Goal: Information Seeking & Learning: Check status

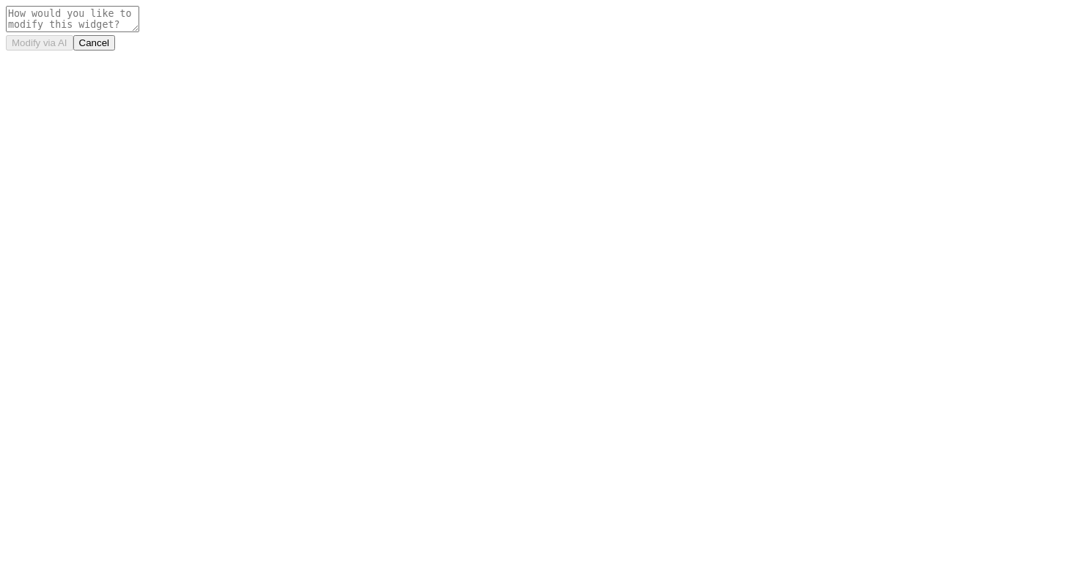
drag, startPoint x: 0, startPoint y: 0, endPoint x: 408, endPoint y: 462, distance: 616.2
click at [408, 51] on body "Modify via AI Cancel" at bounding box center [535, 28] width 1058 height 45
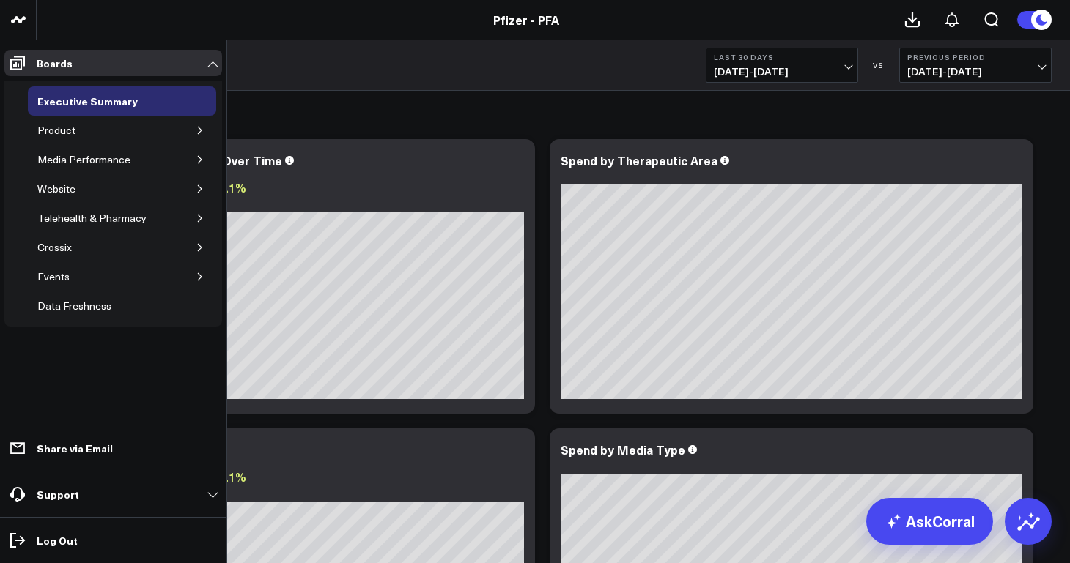
click at [197, 124] on button "button" at bounding box center [200, 130] width 15 height 15
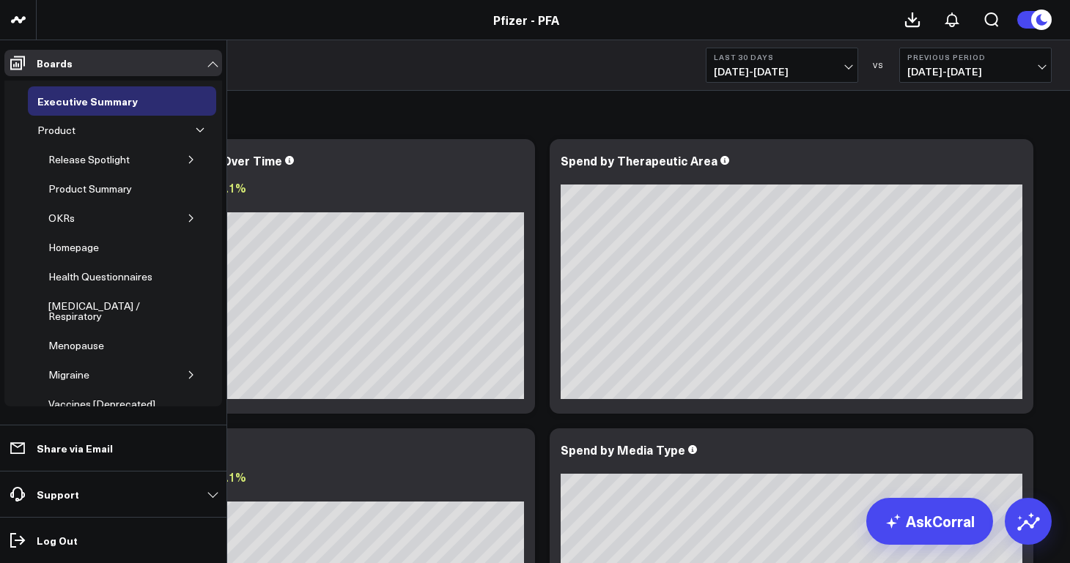
click at [187, 158] on icon "button" at bounding box center [191, 159] width 9 height 9
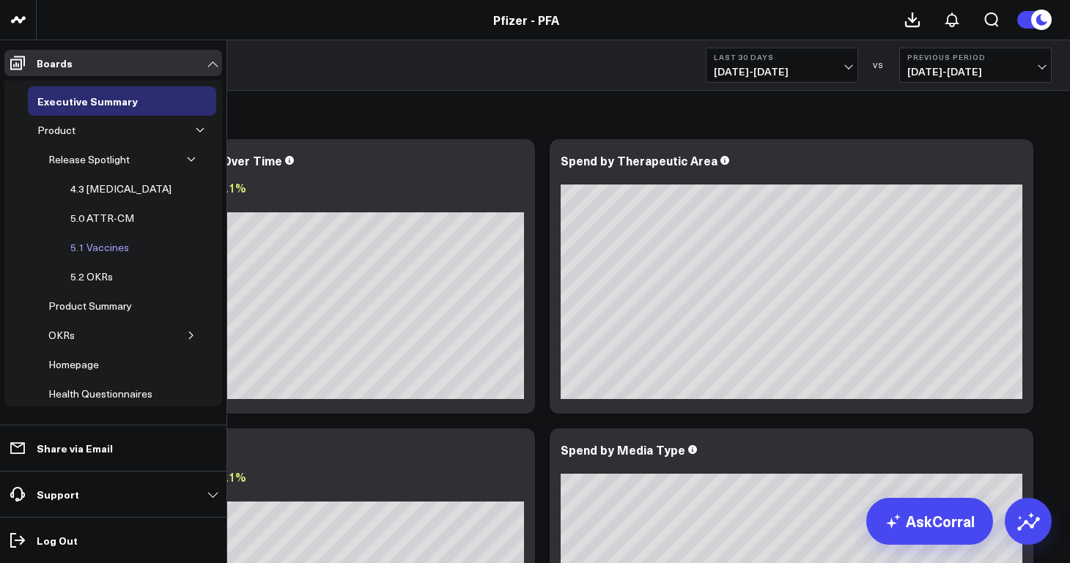
click at [114, 248] on div "5.1 Vaccines" at bounding box center [100, 248] width 66 height 18
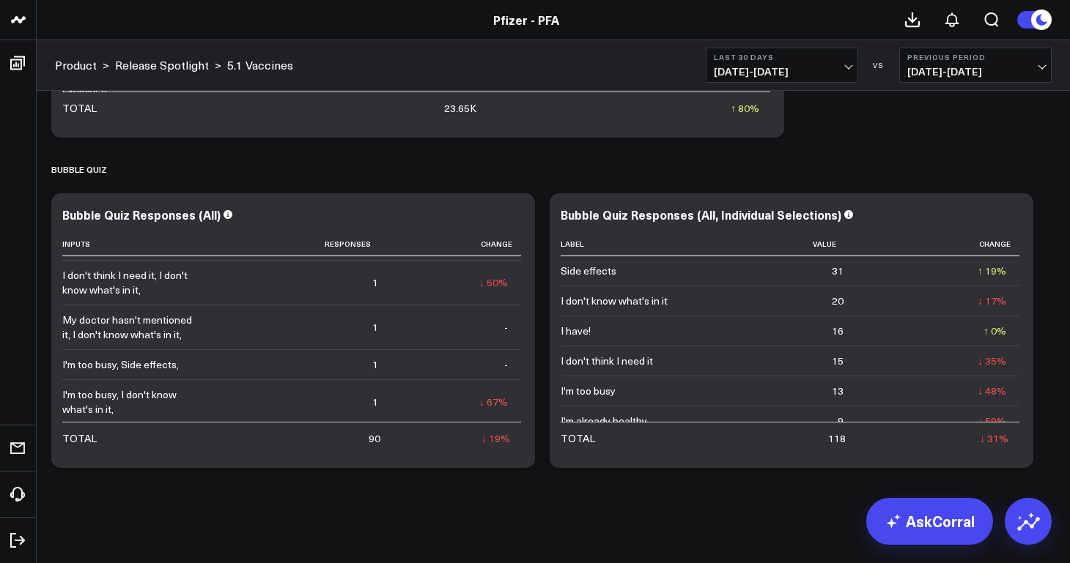
scroll to position [802, 0]
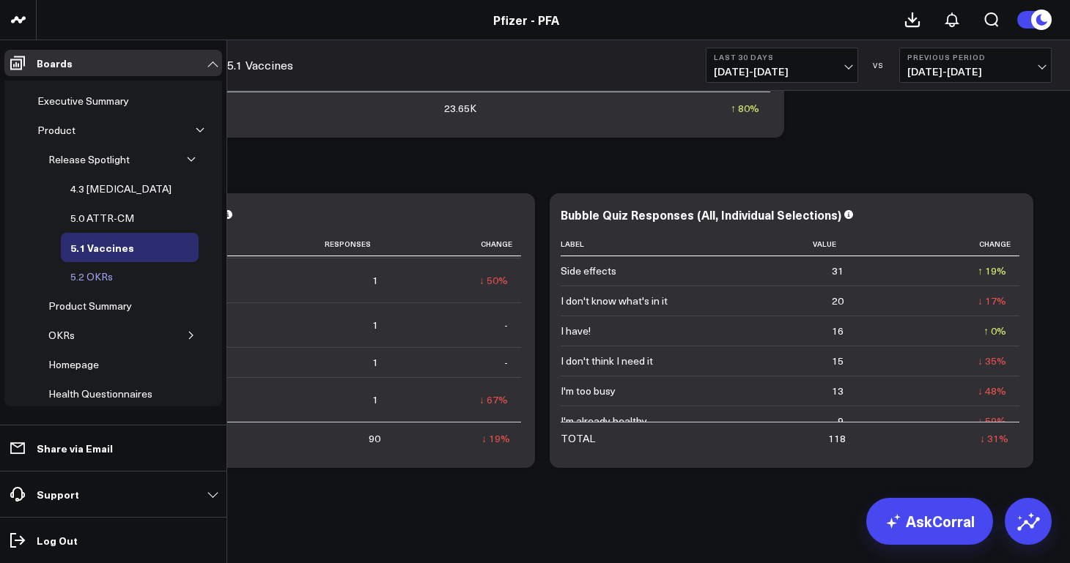
click at [106, 281] on div "5.2 OKRs" at bounding box center [92, 277] width 50 height 18
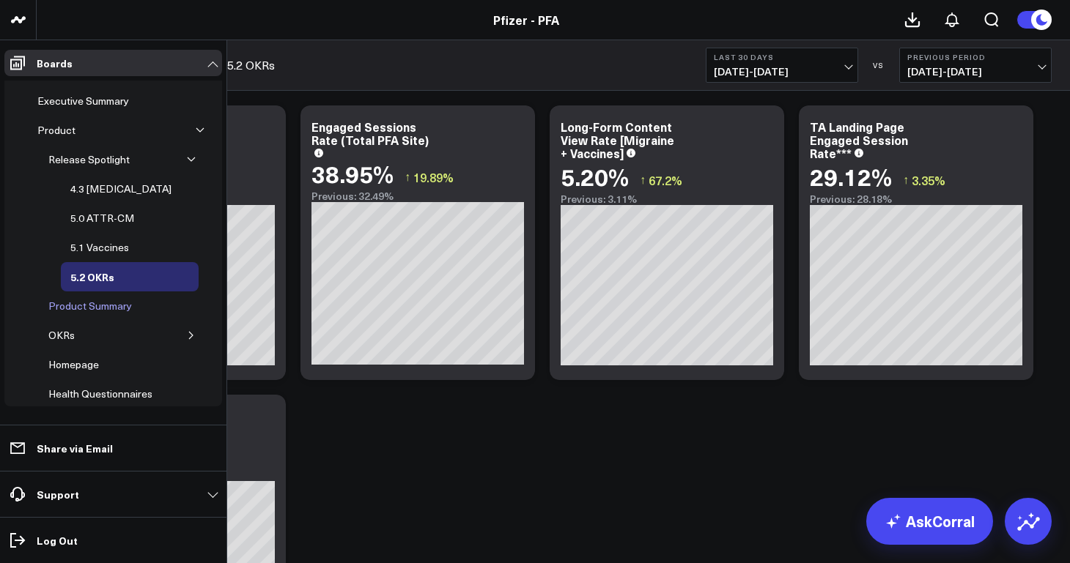
click at [90, 312] on div "Product Summary" at bounding box center [90, 306] width 91 height 18
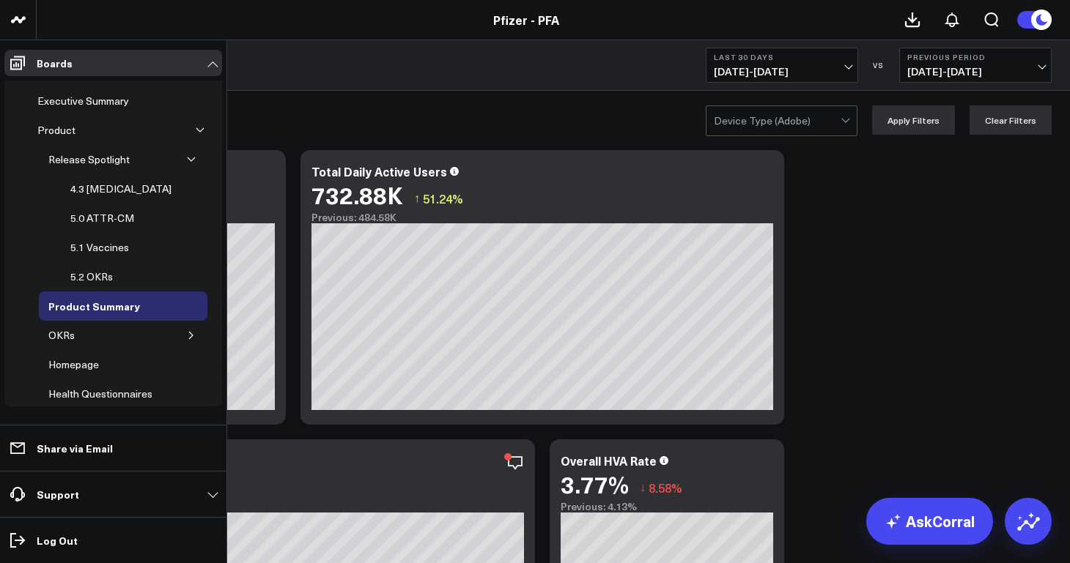
click at [189, 339] on button "button" at bounding box center [191, 335] width 15 height 15
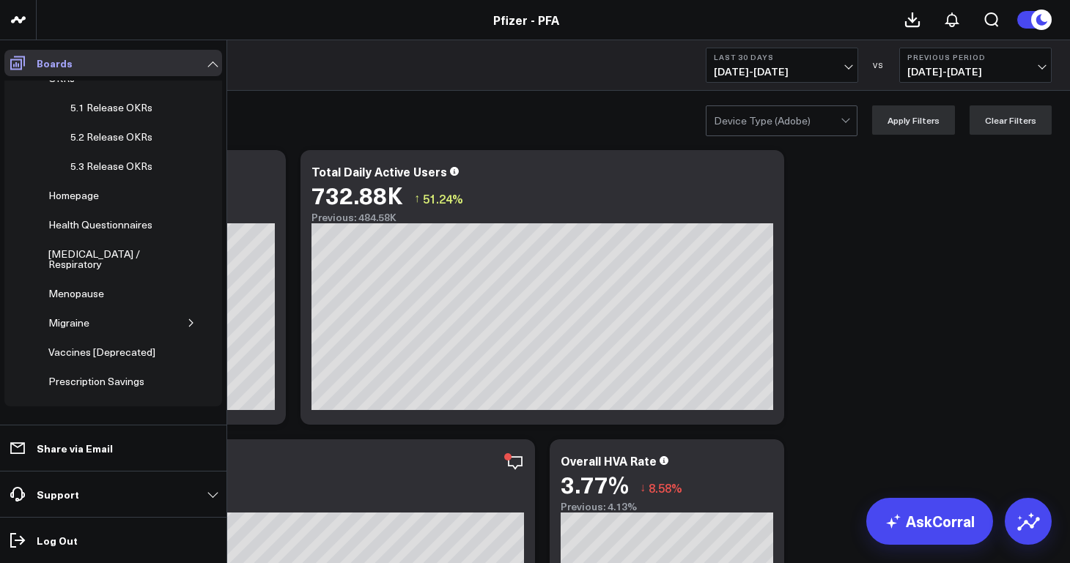
scroll to position [237, 0]
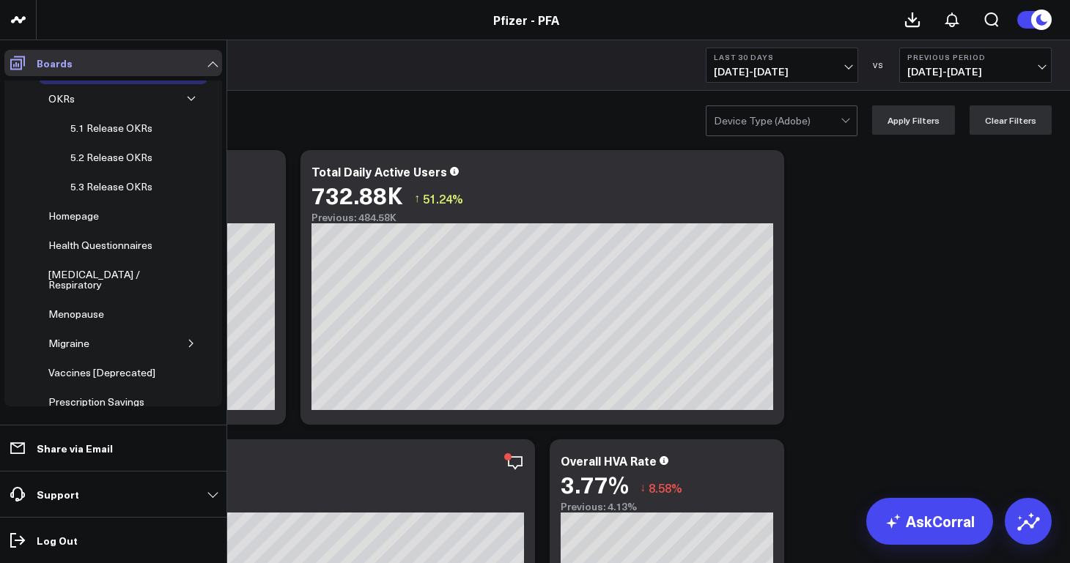
click at [25, 61] on icon at bounding box center [18, 63] width 18 height 18
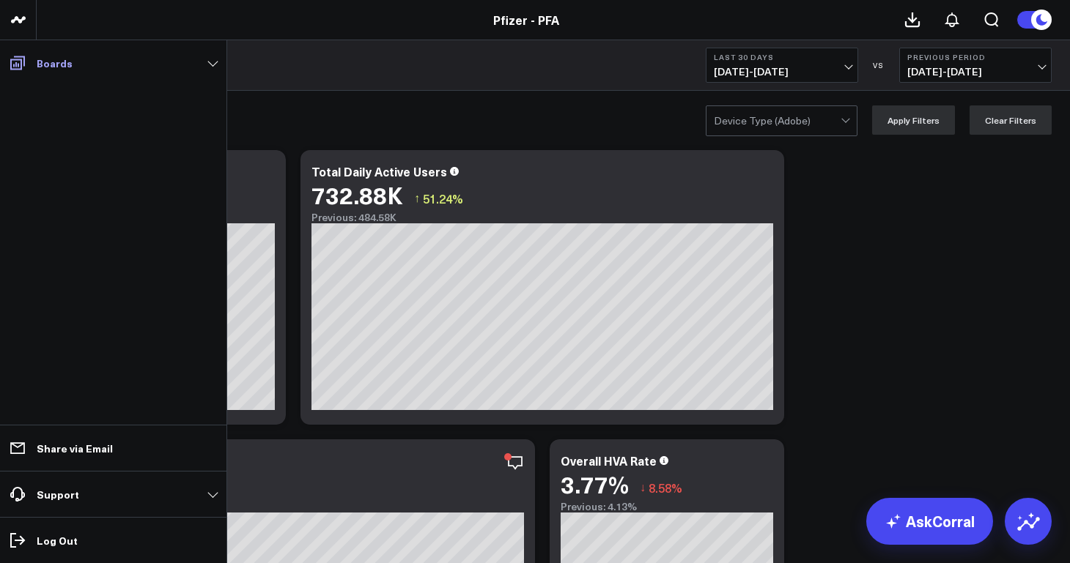
click at [25, 61] on icon at bounding box center [18, 63] width 18 height 18
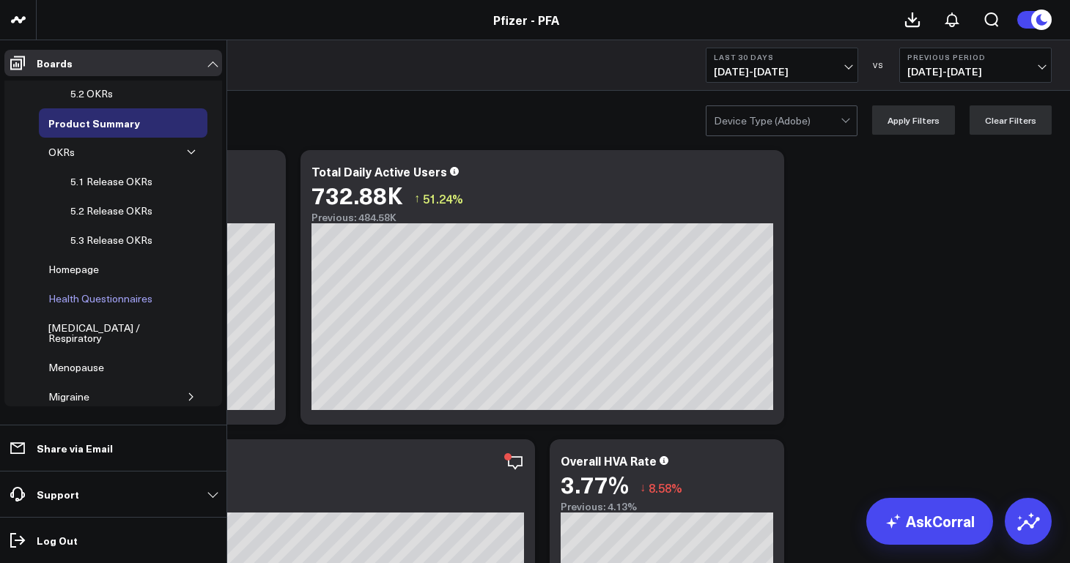
scroll to position [181, 0]
click at [187, 155] on icon "button" at bounding box center [191, 154] width 9 height 9
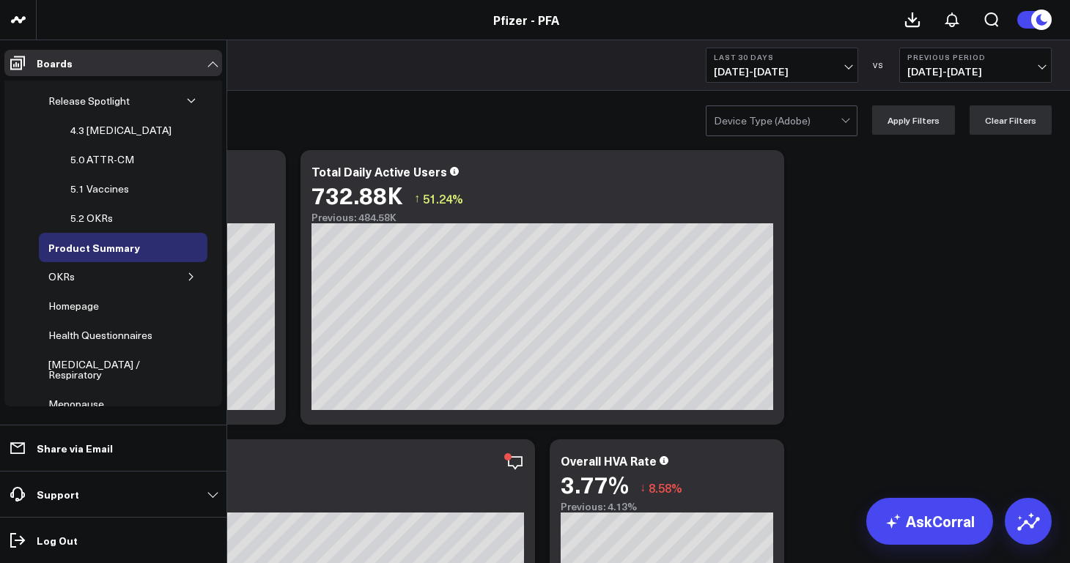
scroll to position [0, 0]
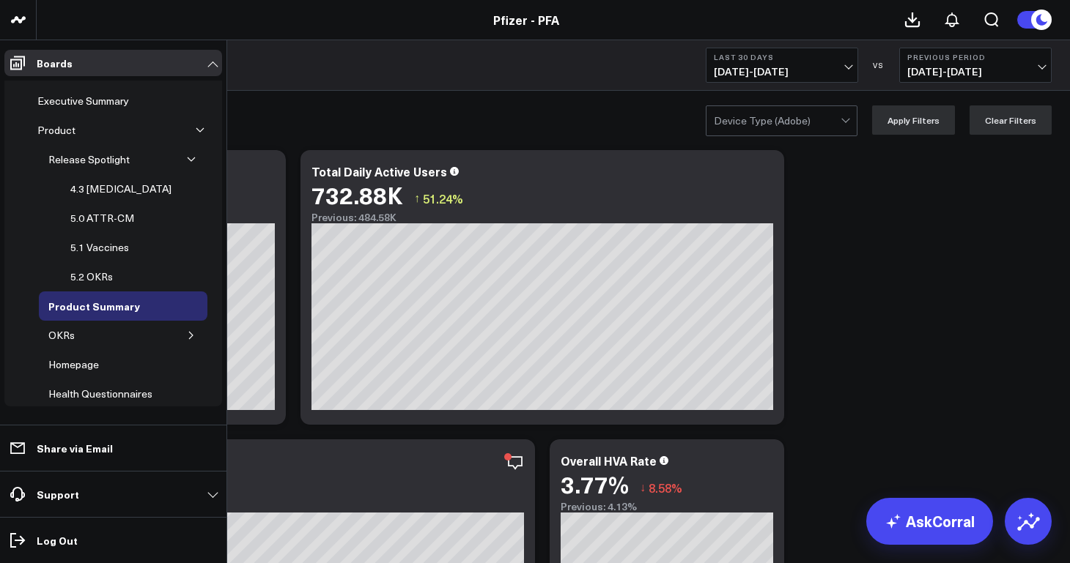
click at [187, 159] on icon "button" at bounding box center [191, 159] width 9 height 9
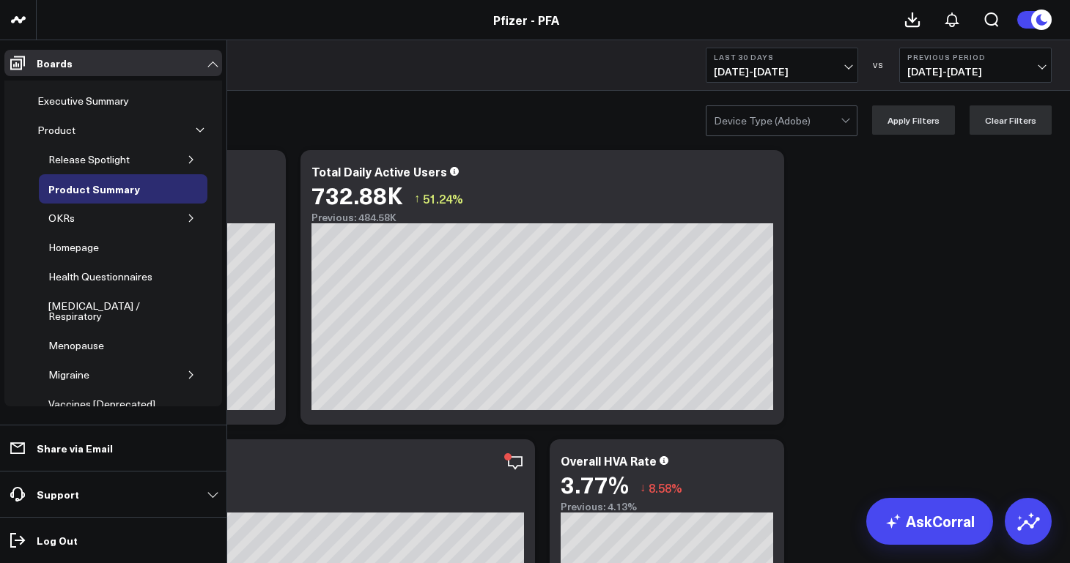
click at [187, 158] on icon "button" at bounding box center [191, 159] width 9 height 9
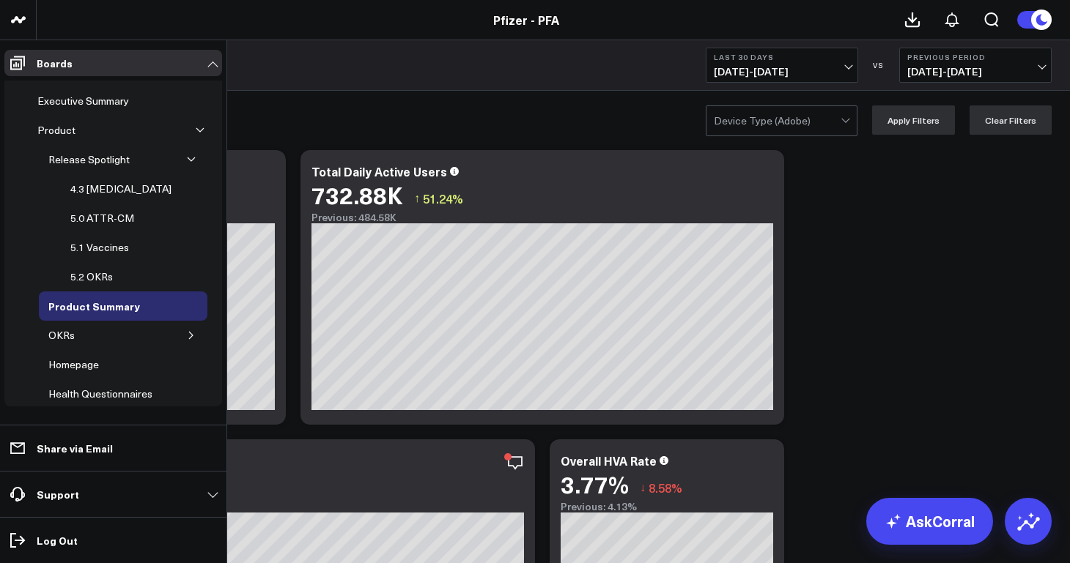
click at [196, 129] on icon "button" at bounding box center [200, 130] width 9 height 9
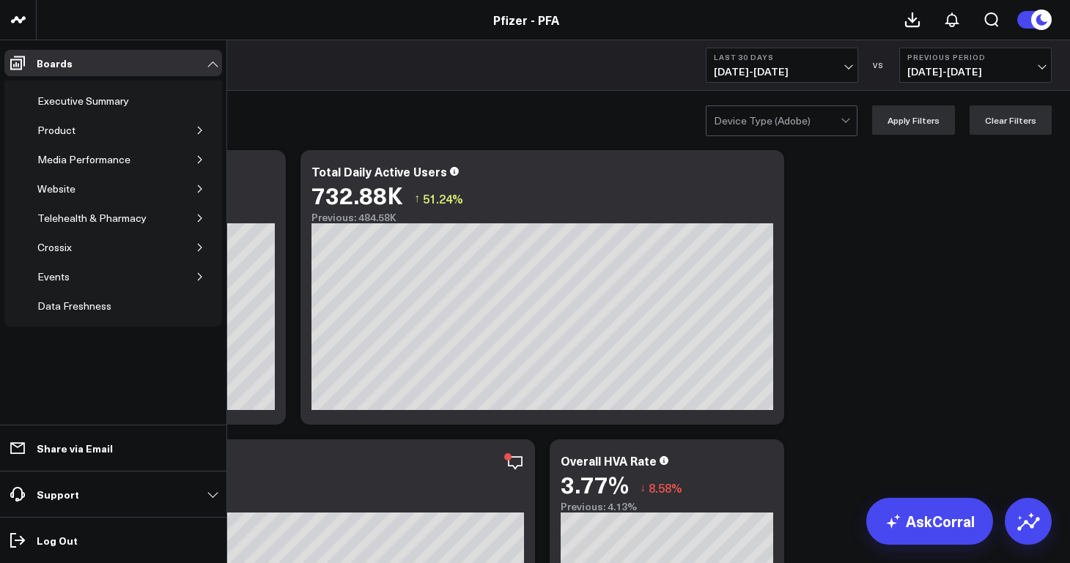
click at [201, 131] on icon "button" at bounding box center [200, 130] width 4 height 7
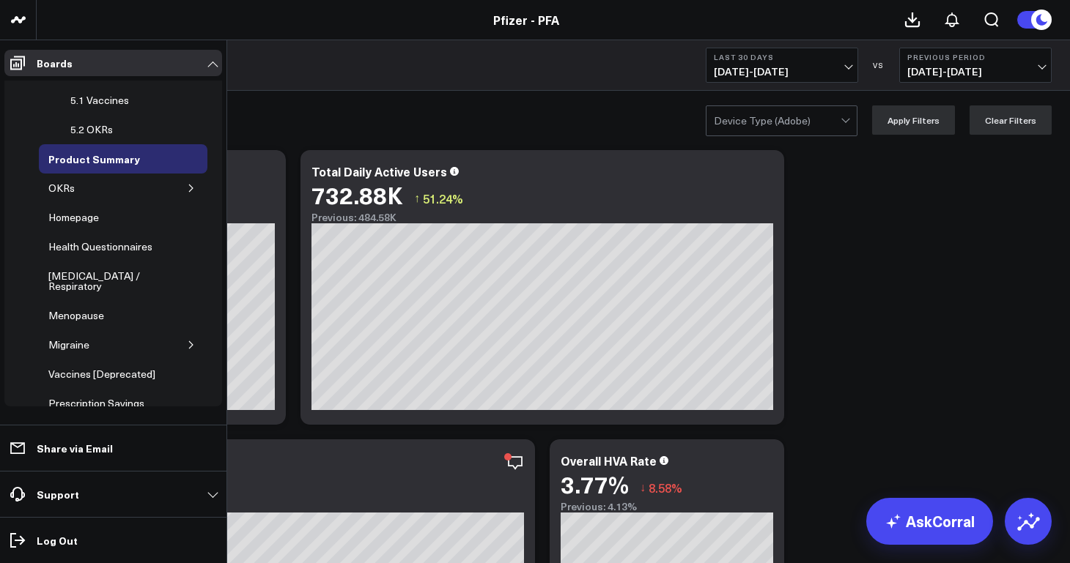
scroll to position [154, 0]
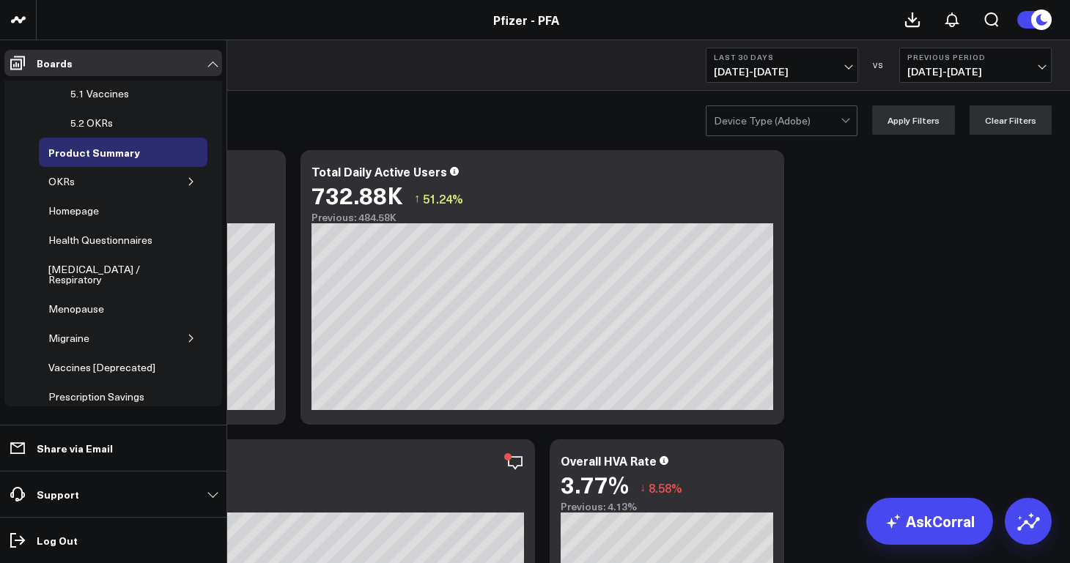
click at [187, 179] on icon "button" at bounding box center [191, 181] width 9 height 9
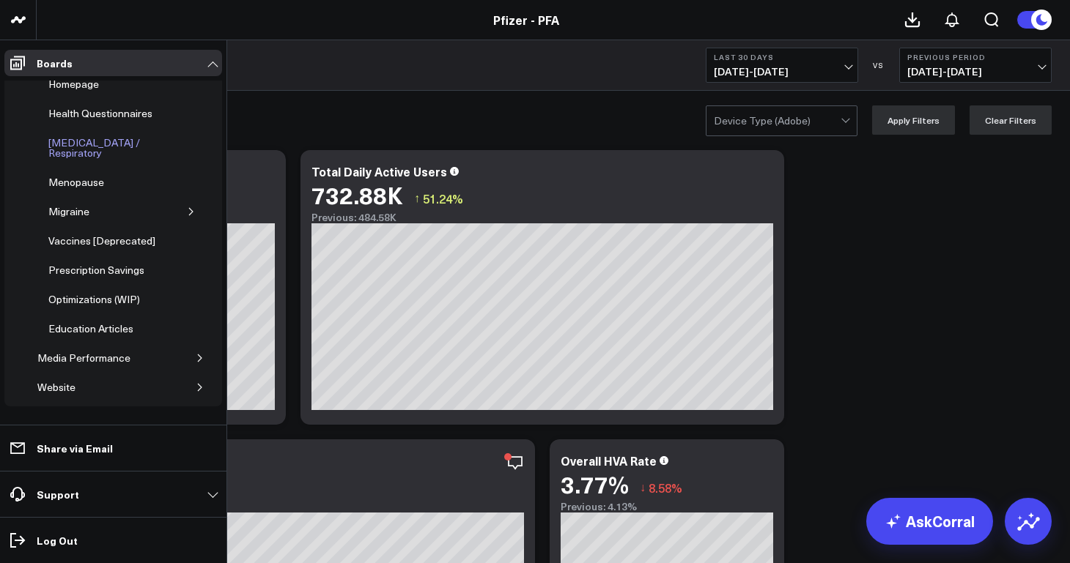
scroll to position [369, 0]
click at [187, 207] on icon "button" at bounding box center [191, 211] width 9 height 9
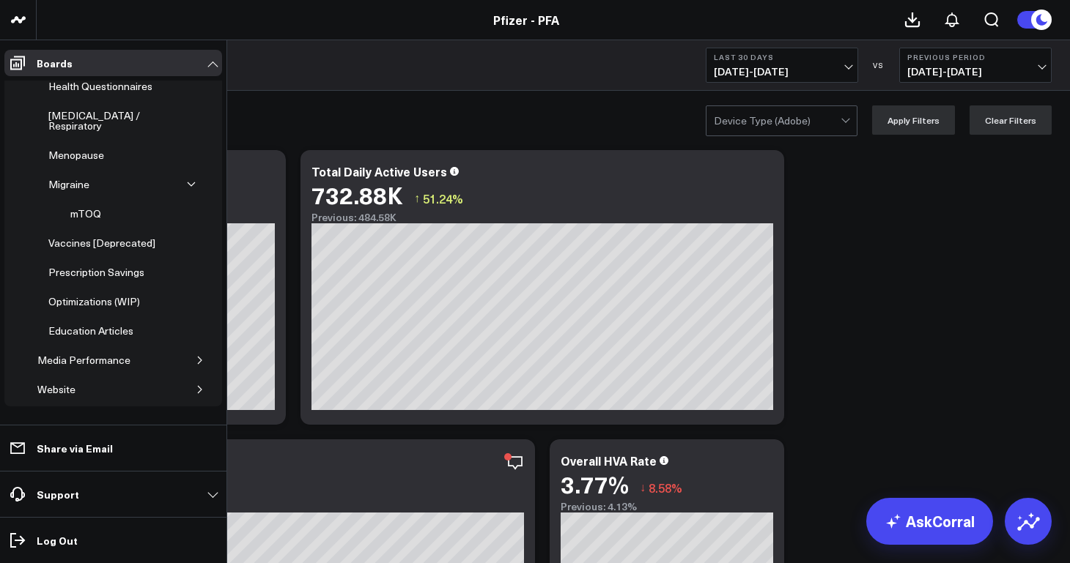
click at [184, 177] on button "button" at bounding box center [191, 184] width 15 height 15
click at [187, 180] on icon "button" at bounding box center [191, 184] width 9 height 9
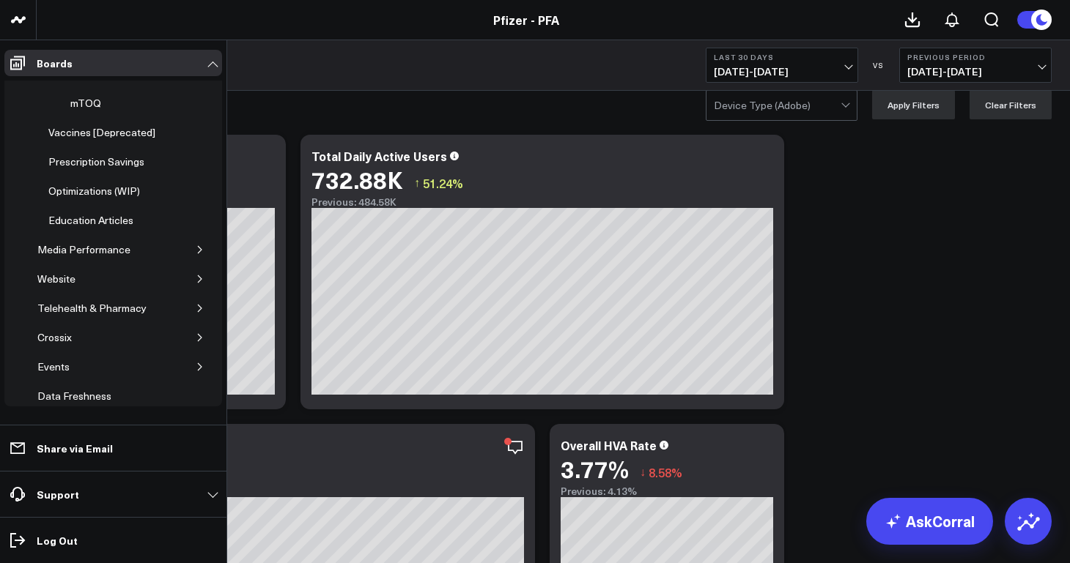
scroll to position [15, 0]
click at [196, 245] on icon "button" at bounding box center [200, 249] width 9 height 9
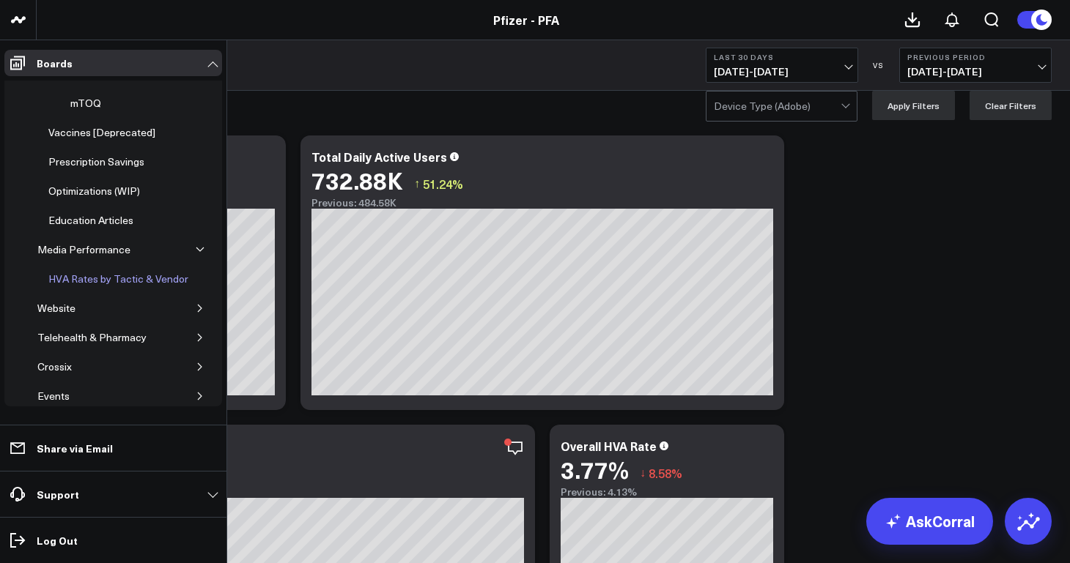
click at [125, 273] on div "HVA Rates by Tactic & Vendor" at bounding box center [118, 279] width 147 height 18
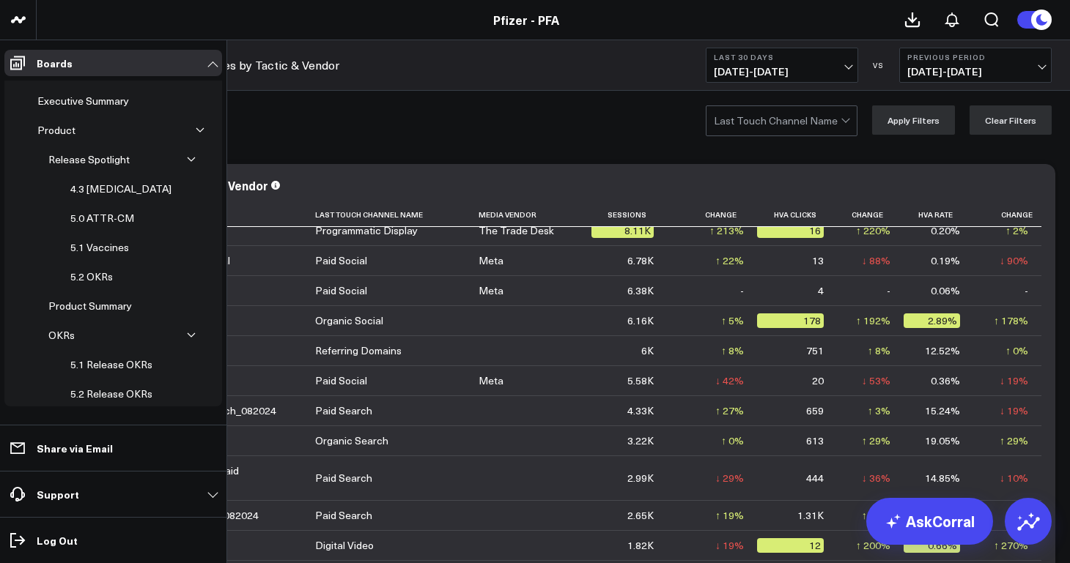
click at [187, 163] on icon "button" at bounding box center [191, 159] width 9 height 9
click at [187, 220] on icon "button" at bounding box center [191, 218] width 9 height 9
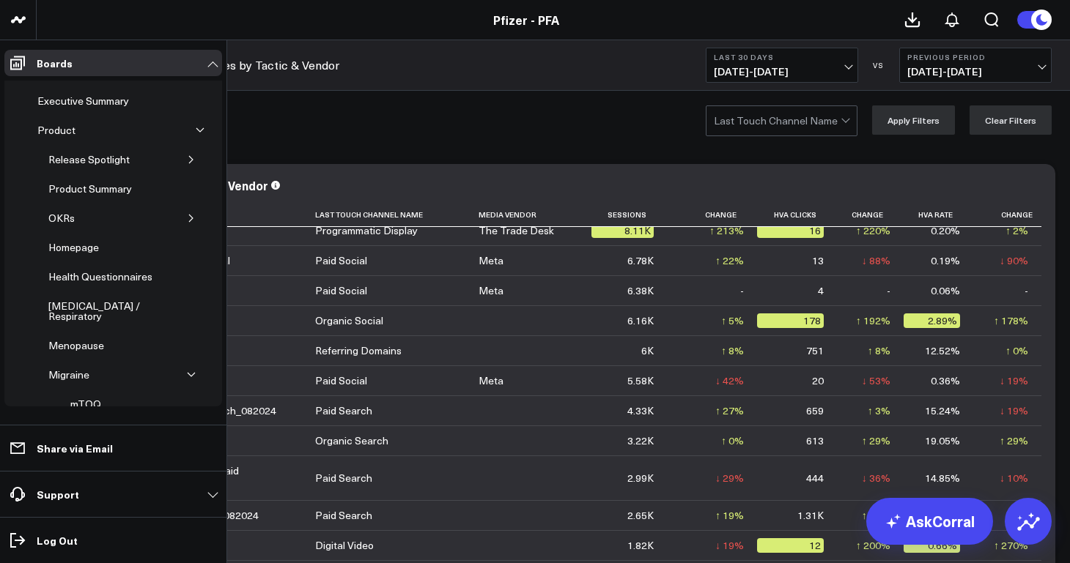
click at [187, 371] on icon "button" at bounding box center [191, 375] width 9 height 9
click at [196, 128] on icon "button" at bounding box center [200, 130] width 9 height 9
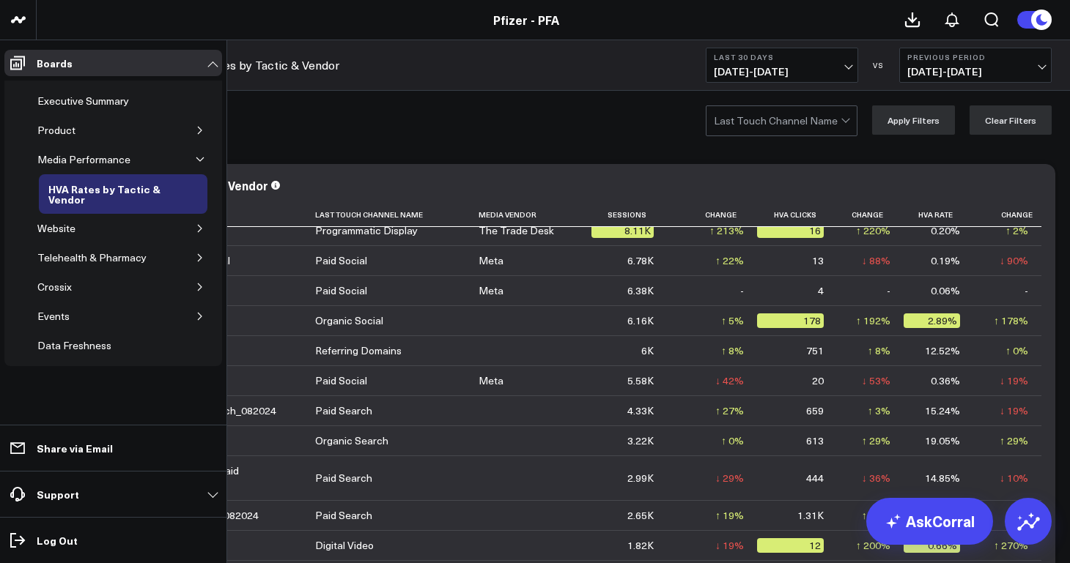
click at [203, 130] on icon "button" at bounding box center [200, 130] width 9 height 9
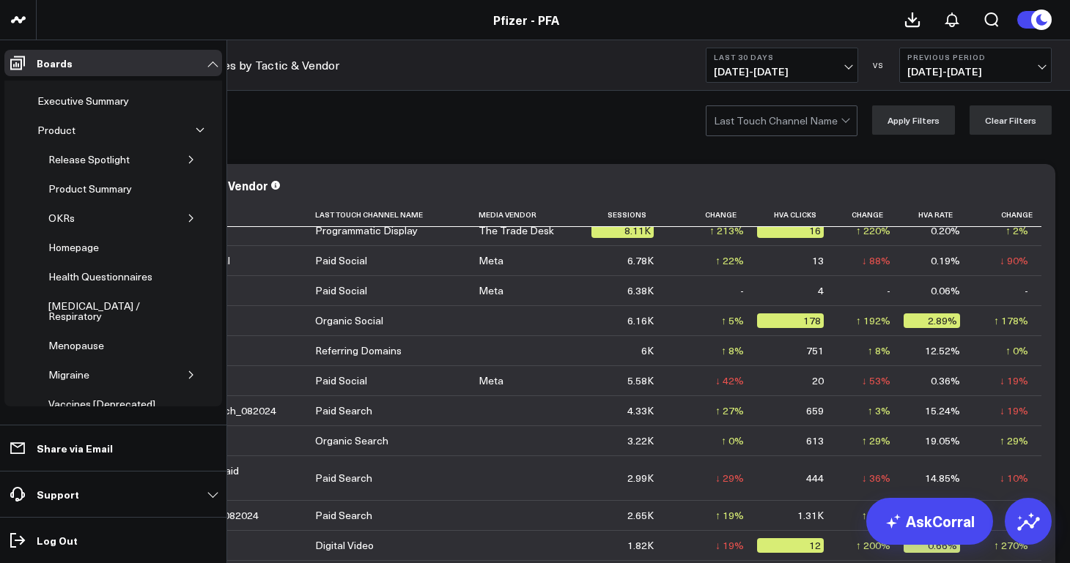
click at [187, 163] on icon "button" at bounding box center [191, 159] width 9 height 9
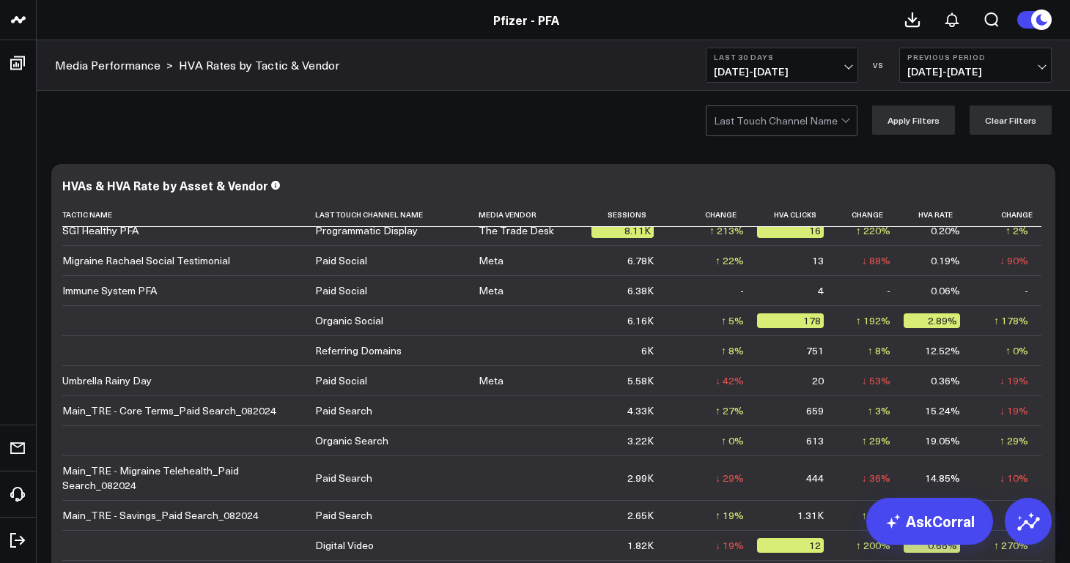
scroll to position [84, 0]
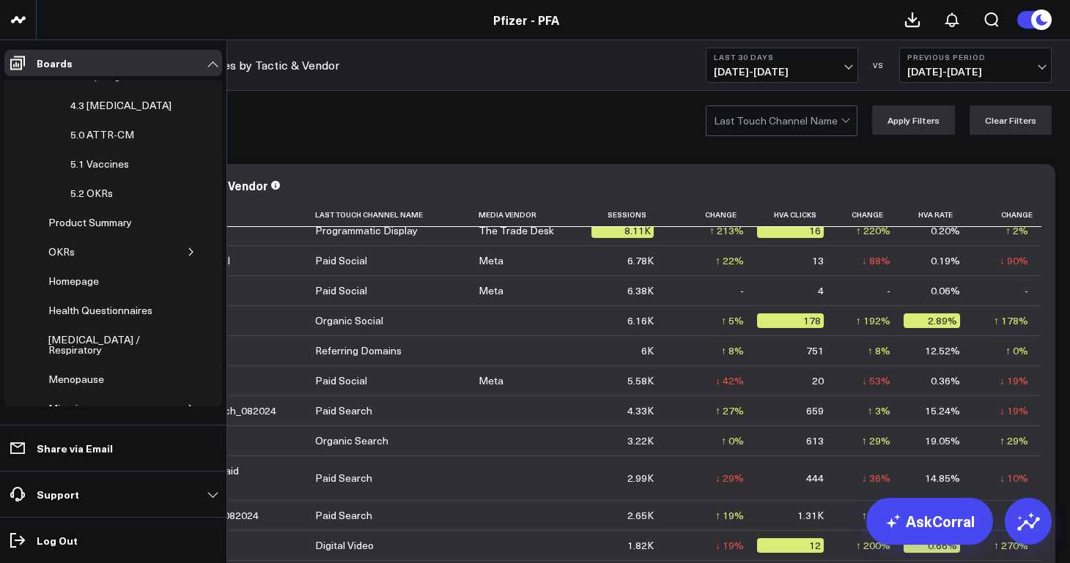
click at [187, 253] on icon "button" at bounding box center [191, 252] width 9 height 9
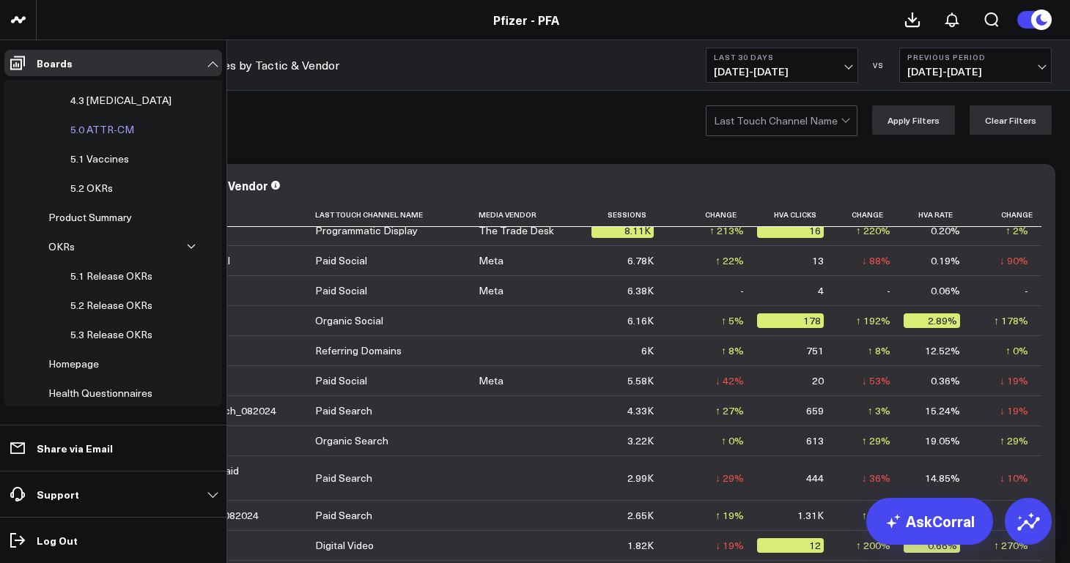
scroll to position [0, 0]
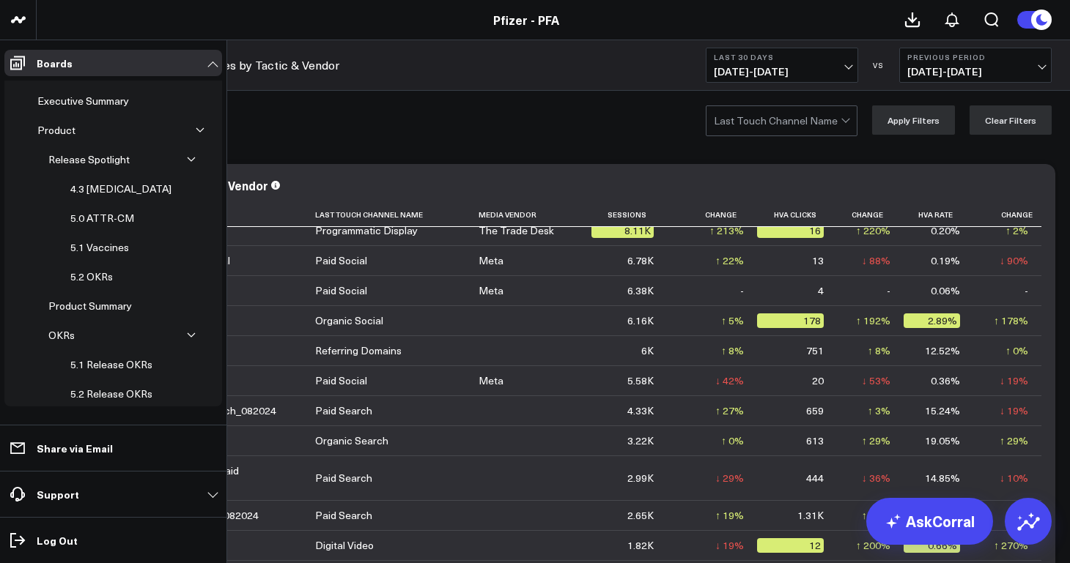
click at [187, 158] on icon "button" at bounding box center [191, 159] width 9 height 9
click at [191, 221] on button "button" at bounding box center [191, 218] width 15 height 15
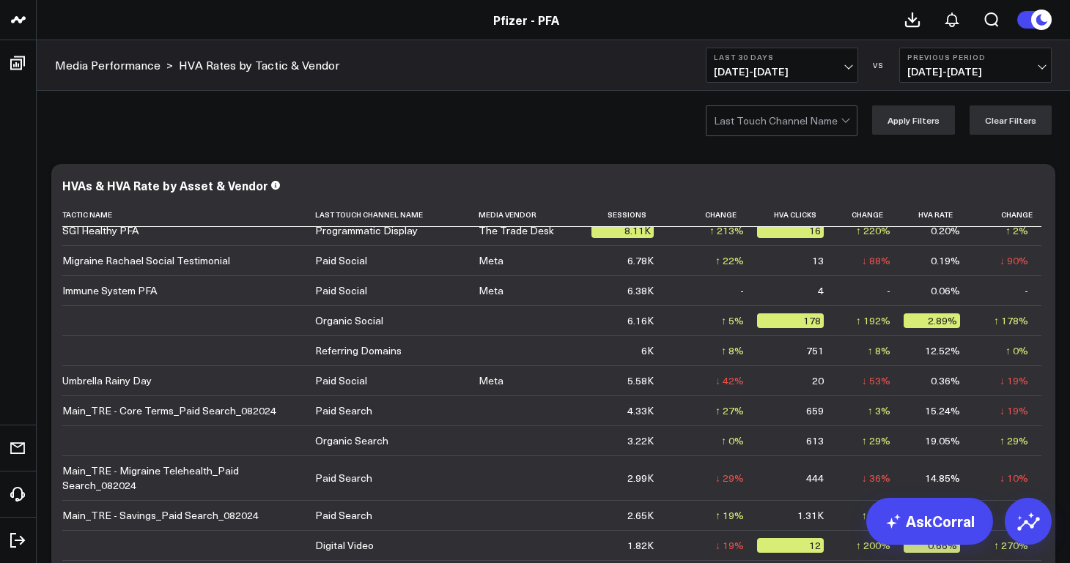
click at [773, 66] on span "[DATE] - [DATE]" at bounding box center [782, 72] width 136 height 12
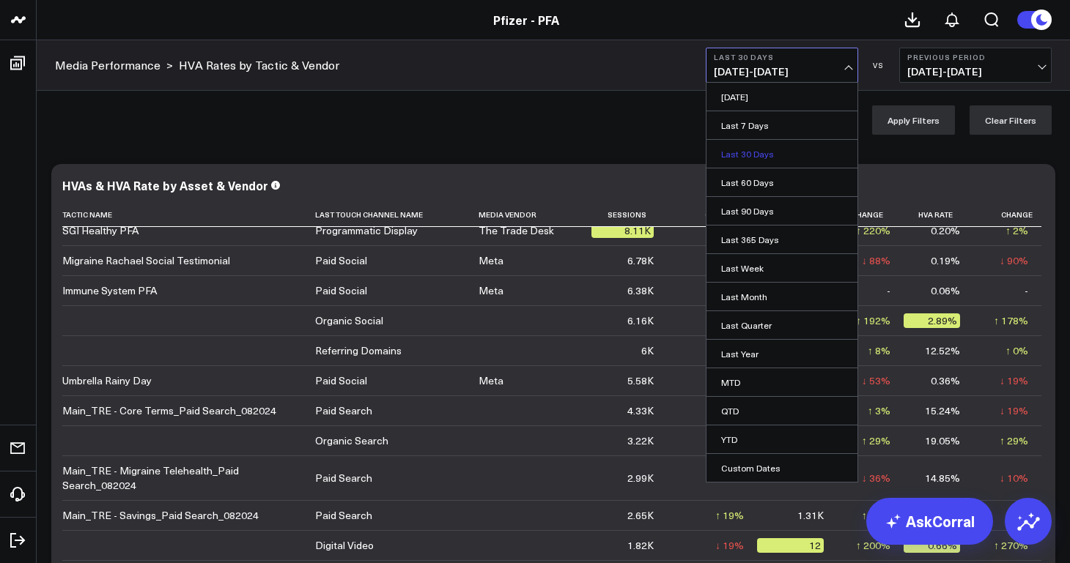
click at [771, 154] on link "Last 30 Days" at bounding box center [781, 154] width 151 height 28
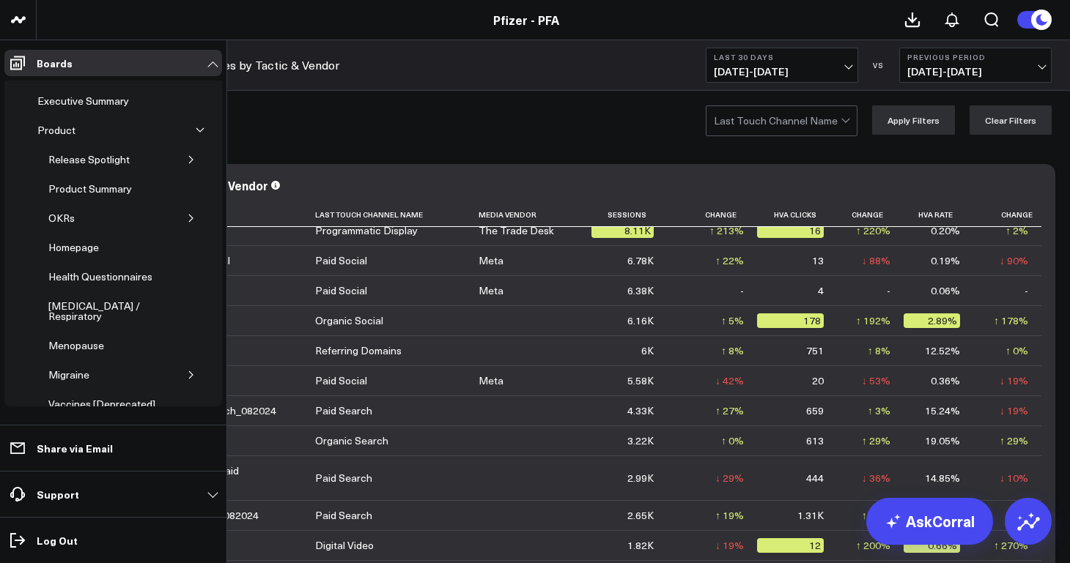
click at [187, 160] on icon "button" at bounding box center [191, 159] width 9 height 9
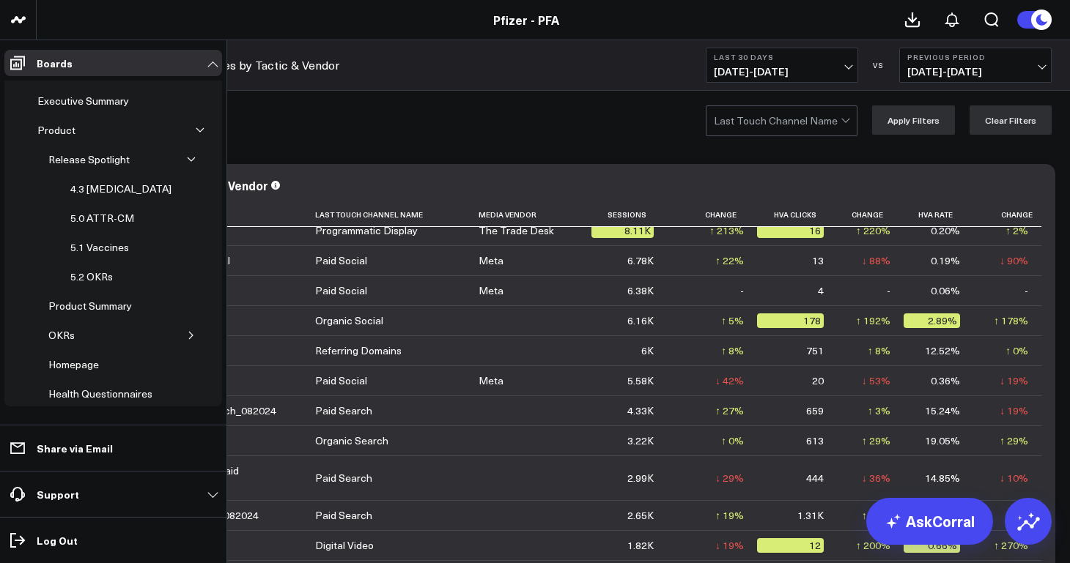
click at [196, 130] on icon "button" at bounding box center [199, 130] width 7 height 4
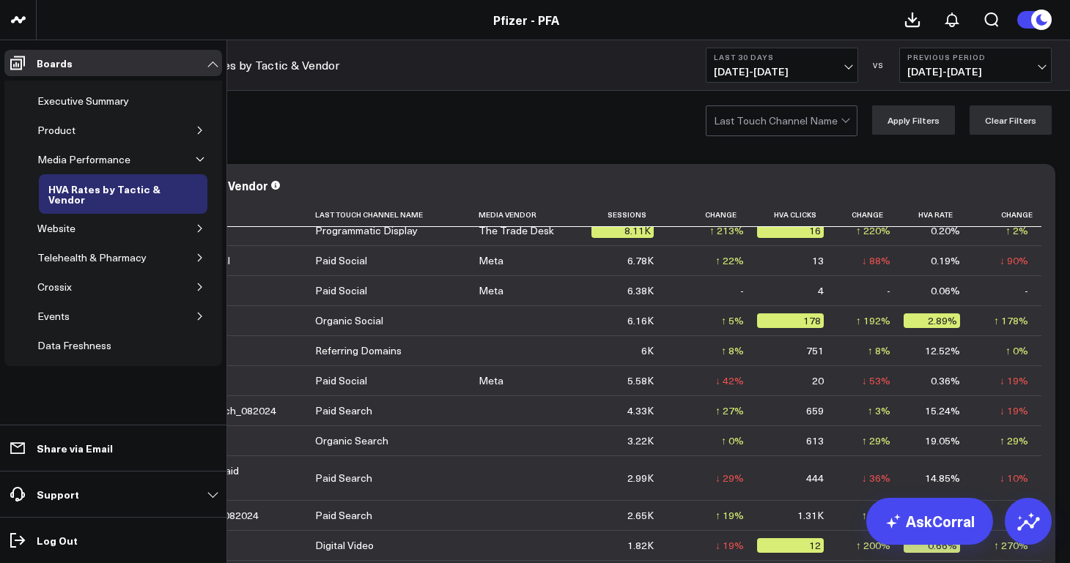
click at [193, 130] on button "button" at bounding box center [200, 130] width 15 height 15
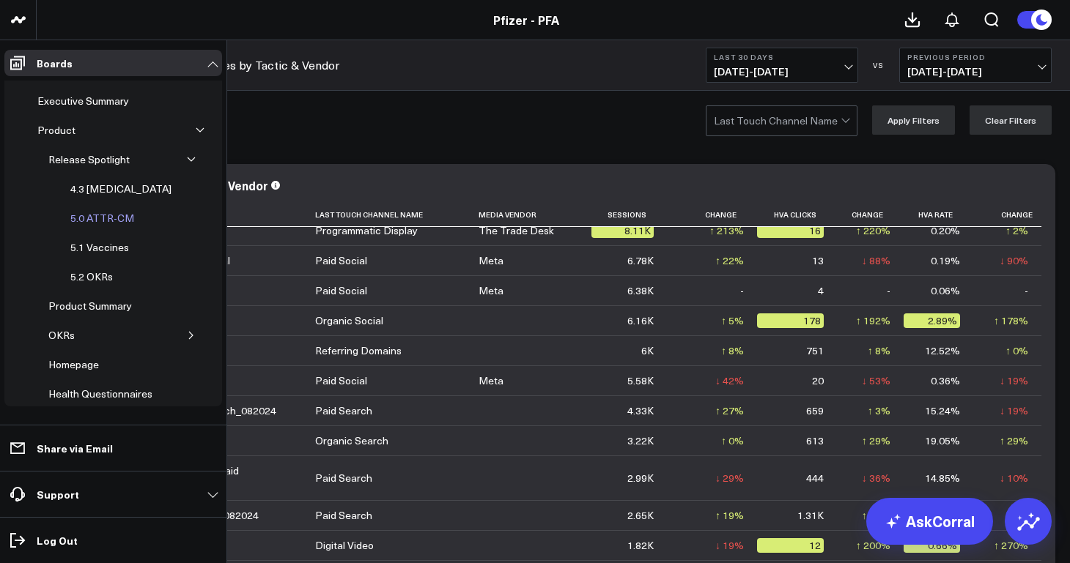
click at [114, 216] on div "5.0 ATTR-CM" at bounding box center [102, 219] width 71 height 18
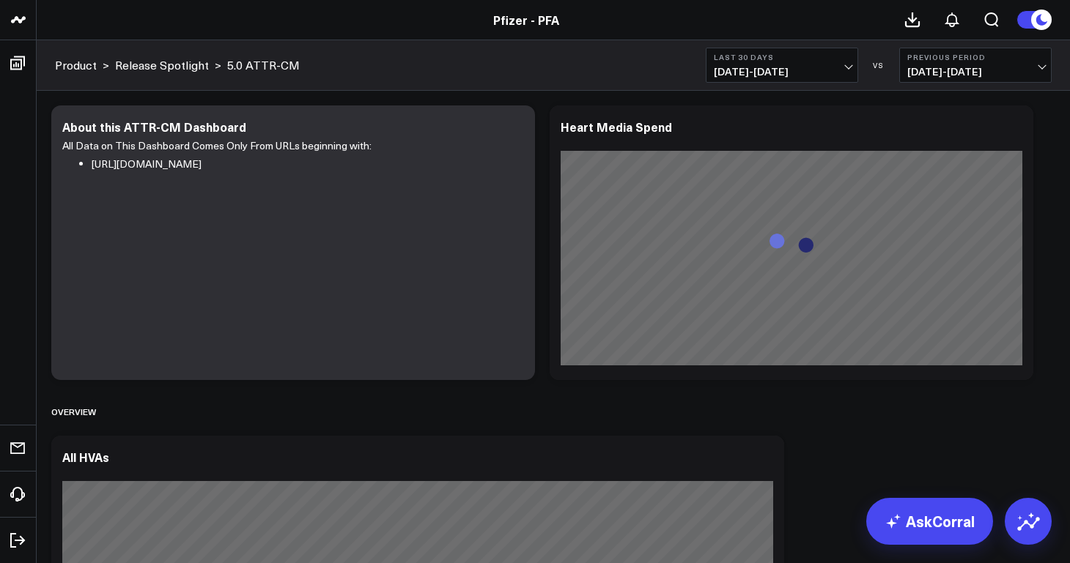
click at [848, 78] on button "Last 30 Days [DATE] - [DATE]" at bounding box center [782, 65] width 152 height 35
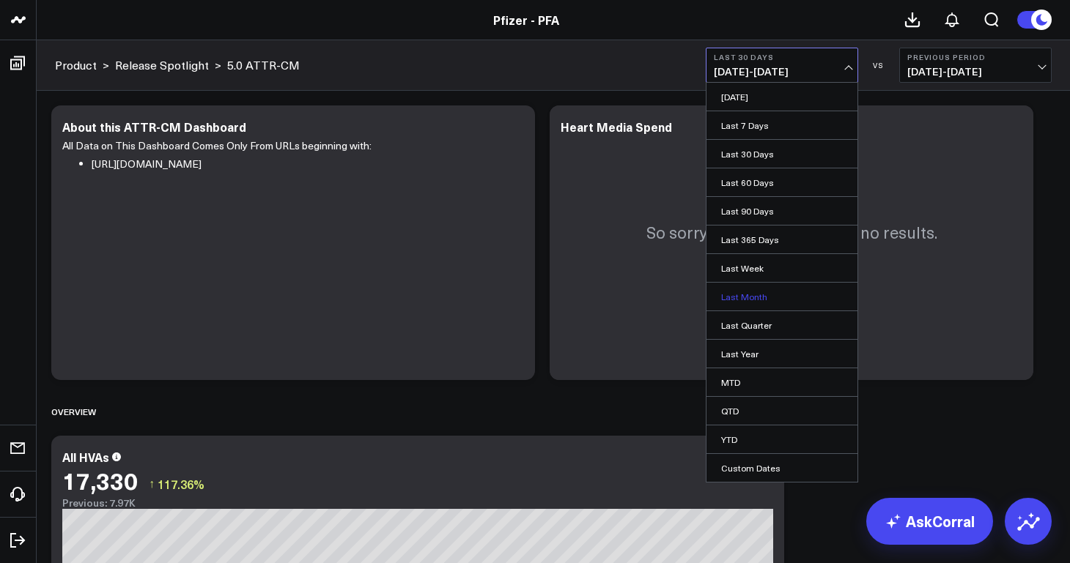
click at [742, 304] on link "Last Month" at bounding box center [781, 297] width 151 height 28
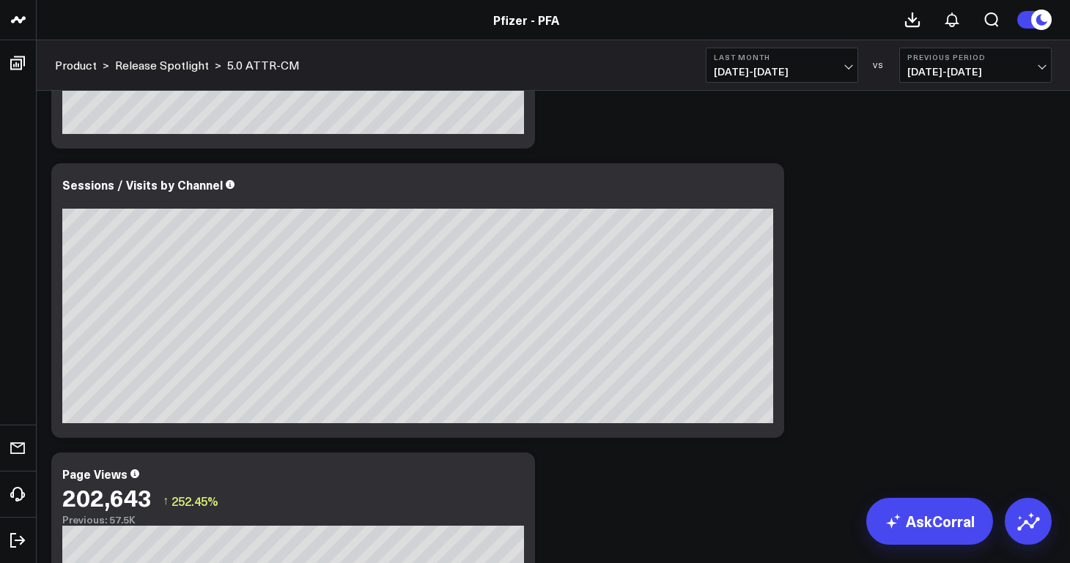
scroll to position [851, 0]
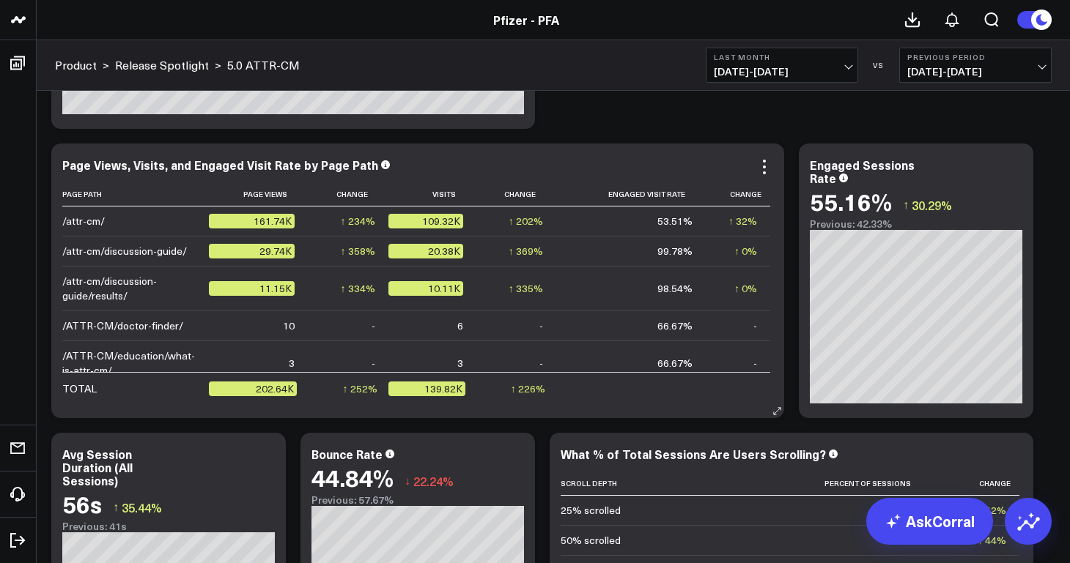
scroll to position [1436, 0]
